Goal: Task Accomplishment & Management: Manage account settings

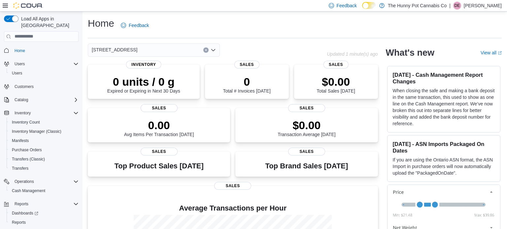
click at [484, 4] on p "Darrel Engleby" at bounding box center [483, 6] width 38 height 8
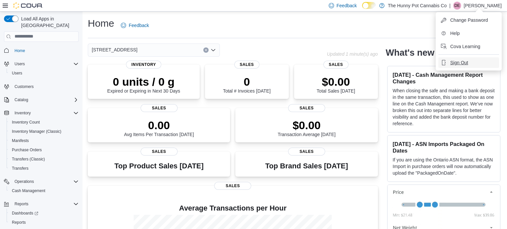
click at [460, 64] on span "Sign Out" at bounding box center [459, 62] width 18 height 7
